Goal: Transaction & Acquisition: Book appointment/travel/reservation

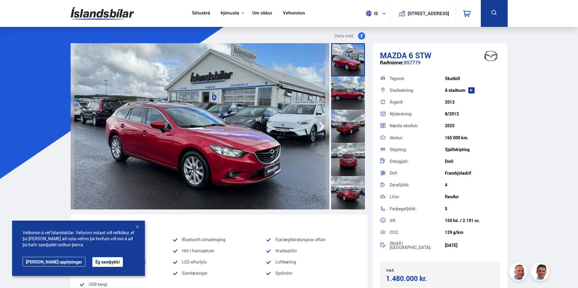
click at [347, 92] on div at bounding box center [348, 92] width 34 height 33
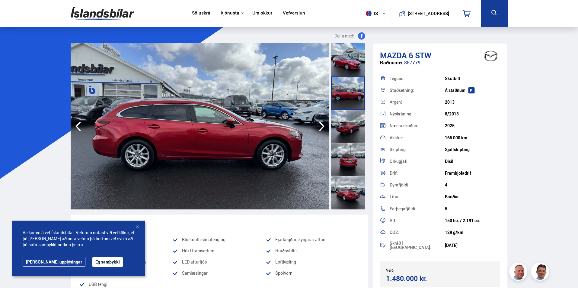
click at [348, 129] on div at bounding box center [348, 126] width 34 height 33
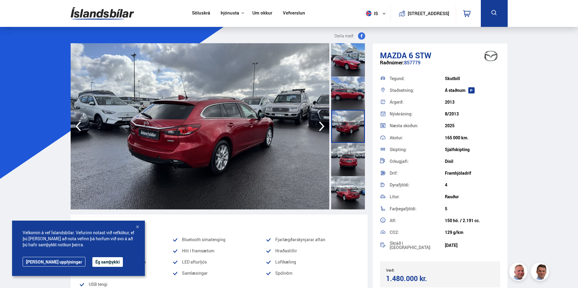
click at [351, 164] on div at bounding box center [348, 159] width 34 height 33
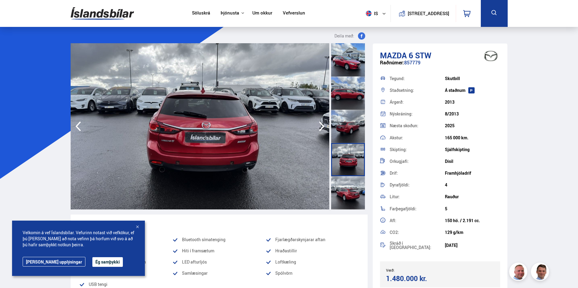
click at [354, 187] on div at bounding box center [348, 192] width 34 height 33
